Goal: Information Seeking & Learning: Find specific fact

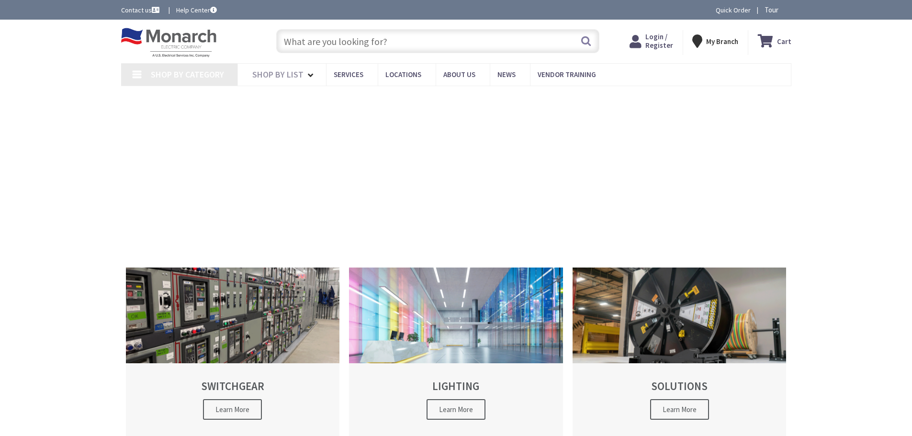
type input "[GEOGRAPHIC_DATA], [GEOGRAPHIC_DATA]"
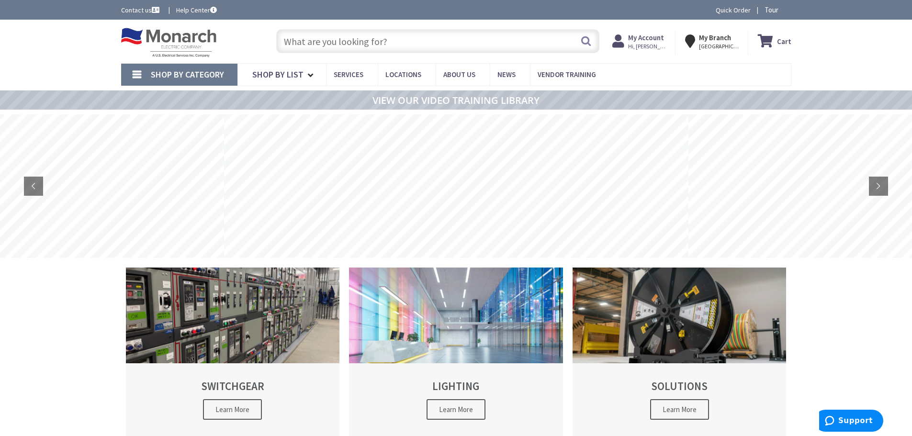
click at [317, 41] on input "text" at bounding box center [437, 41] width 323 height 24
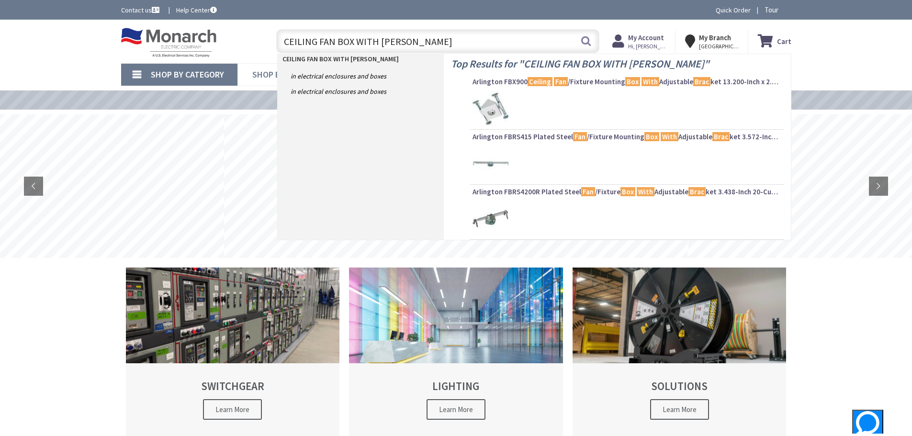
type input "CEILING FAN BOX WITH BRACKET"
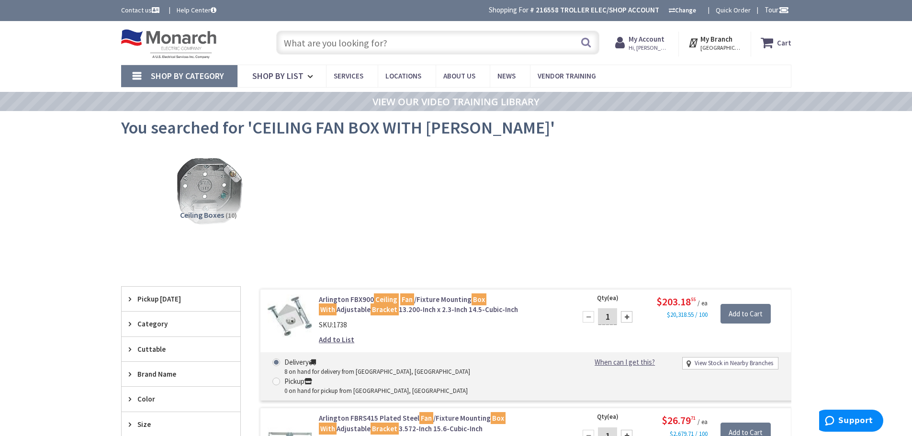
click at [423, 39] on input "text" at bounding box center [437, 43] width 323 height 24
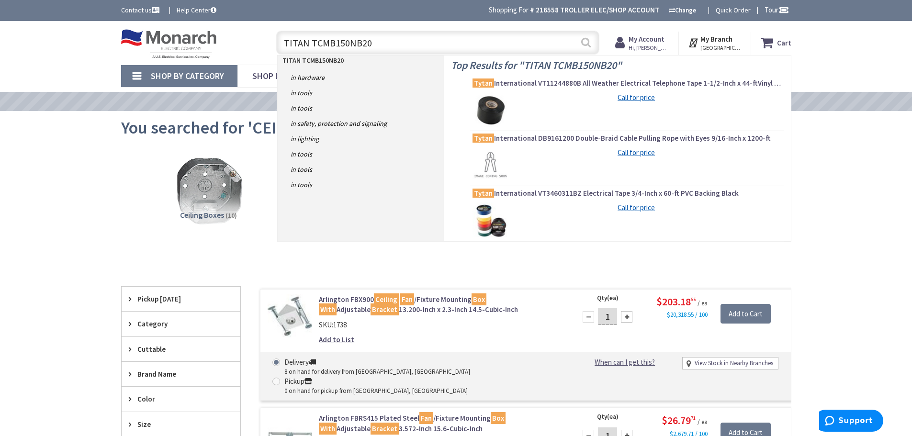
type input "TITAN TCMB150NB20"
click at [586, 42] on button "Search" at bounding box center [586, 43] width 12 height 22
